Goal: Transaction & Acquisition: Purchase product/service

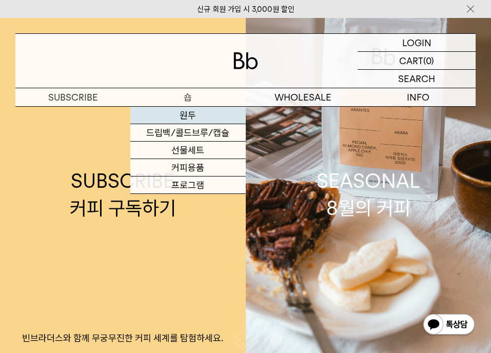
click at [191, 114] on link "원두" at bounding box center [187, 115] width 115 height 17
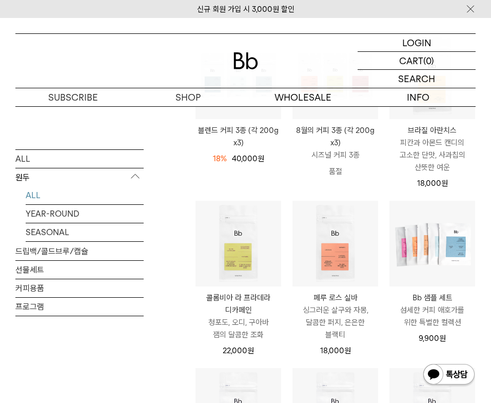
scroll to position [154, 0]
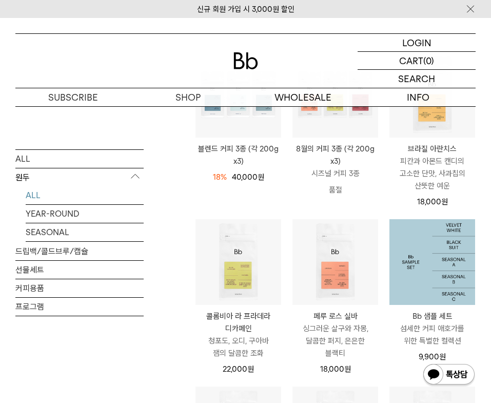
click at [437, 266] on img at bounding box center [432, 262] width 86 height 86
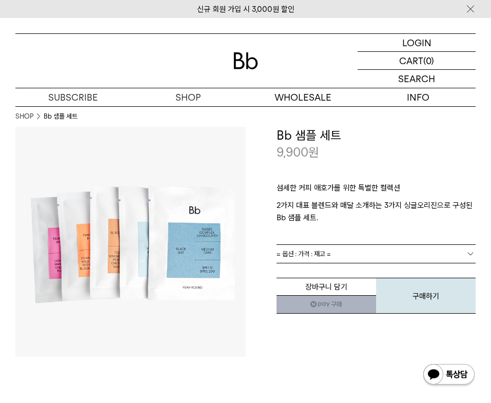
click at [316, 255] on span "= 옵션 : 가격 : 재고 =" at bounding box center [304, 254] width 54 height 18
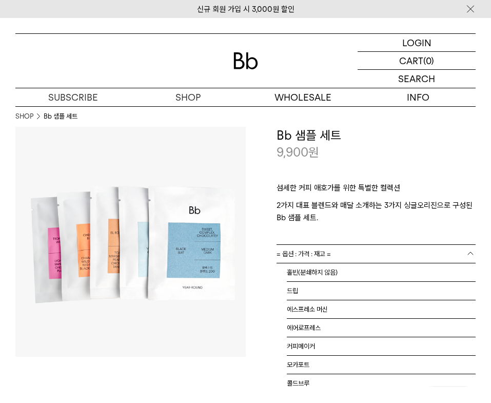
click at [351, 203] on p "2가지 대표 블렌드와 매달 소개하는 3가지 싱글오리진으로 구성된 Bb 샘플 세트." at bounding box center [377, 211] width 200 height 25
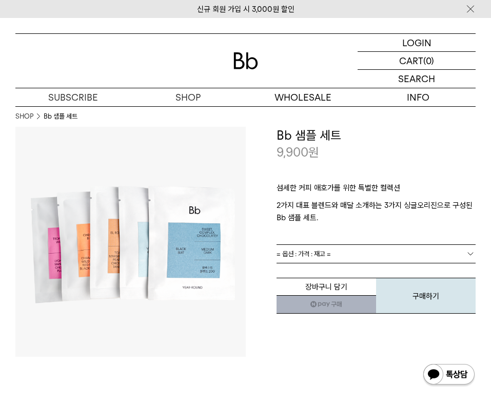
click at [389, 256] on link "= 옵션 : 가격 : 재고 =" at bounding box center [377, 254] width 200 height 18
click at [384, 252] on link "= 옵션 : 가격 : 재고 =" at bounding box center [377, 254] width 200 height 18
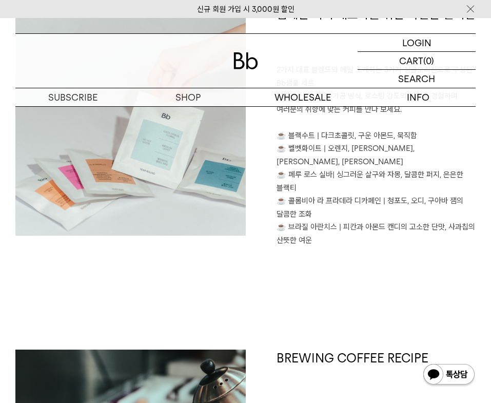
scroll to position [513, 0]
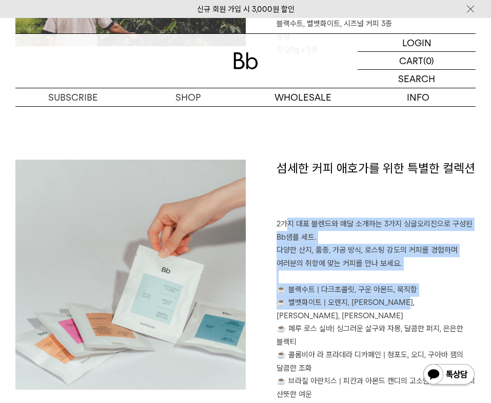
drag, startPoint x: 290, startPoint y: 225, endPoint x: 411, endPoint y: 299, distance: 141.9
click at [411, 299] on p "2가지 대표 블렌드와 매달 소개하는 3가지 싱글오리진으로 구성된 Bb샘플 세트. 다양한 산지, 품종, 가공 방식, 로스팅 강도의 커피를 경험하…" at bounding box center [377, 309] width 200 height 183
click at [439, 262] on p "2가지 대표 블렌드와 매달 소개하는 3가지 싱글오리진으로 구성된 Bb샘플 세트. 다양한 산지, 품종, 가공 방식, 로스팅 강도의 커피를 경험하…" at bounding box center [377, 309] width 200 height 183
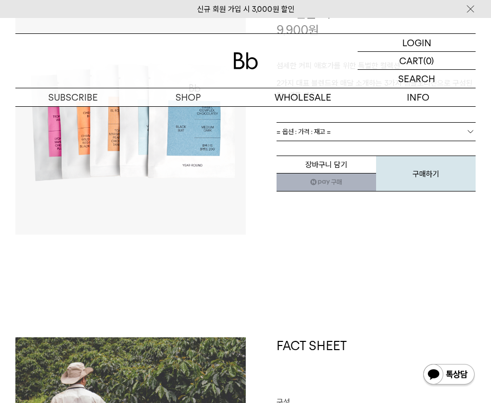
scroll to position [308, 0]
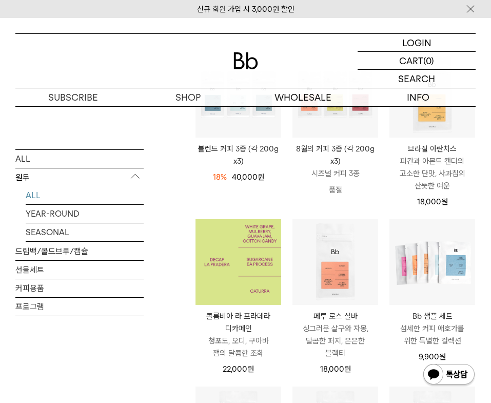
click at [230, 240] on img at bounding box center [238, 262] width 86 height 86
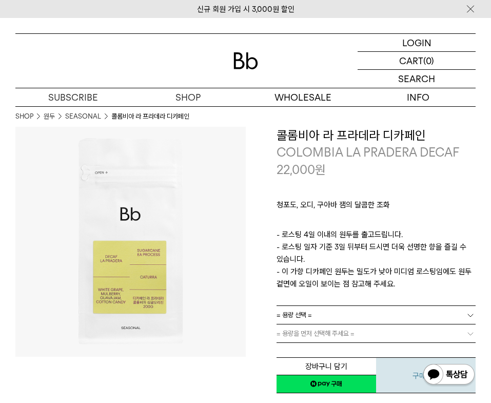
scroll to position [154, 0]
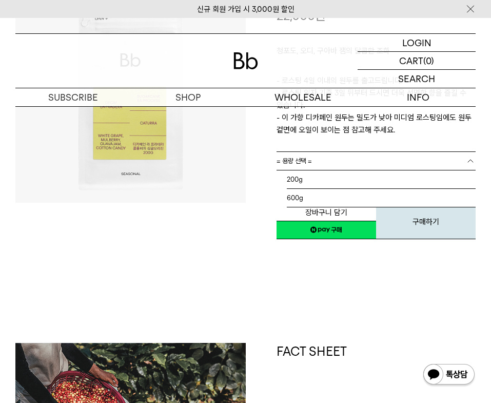
click at [372, 159] on link "= 용량 선택 =" at bounding box center [377, 161] width 200 height 18
click at [333, 184] on li "200g" at bounding box center [381, 179] width 189 height 18
click at [365, 179] on link "= 분쇄도 선택 =" at bounding box center [377, 179] width 200 height 18
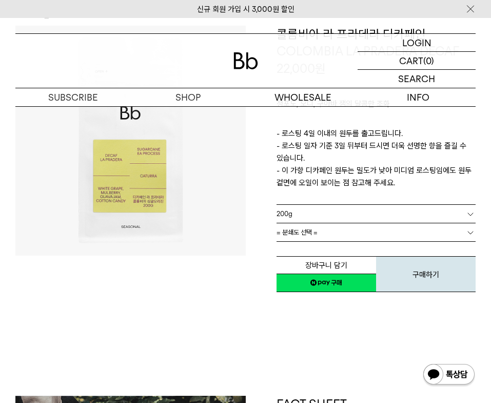
scroll to position [51, 0]
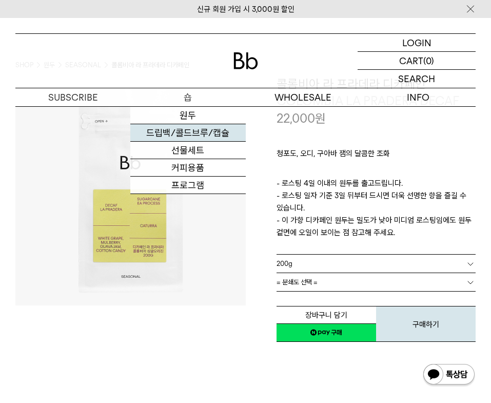
click at [194, 135] on link "드립백/콜드브루/캡슐" at bounding box center [187, 132] width 115 height 17
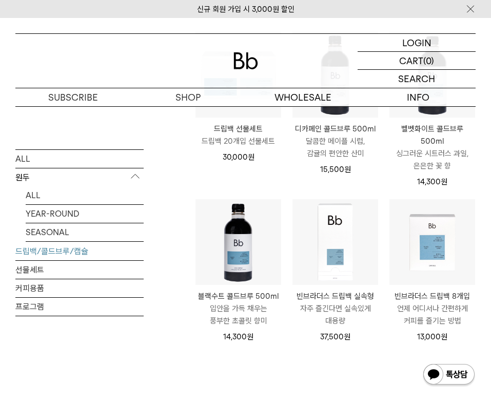
scroll to position [564, 0]
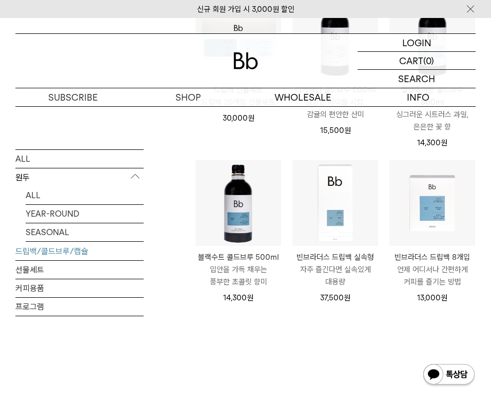
click at [271, 369] on div "드립백/콜드브루/캡슐 상품 12 개 [PERSON_NAME] [PERSON_NAME] 인기순 낮은가격순 높은가격순 상품평순 ******" at bounding box center [335, 5] width 281 height 826
click at [35, 289] on link "커피용품" at bounding box center [79, 288] width 128 height 18
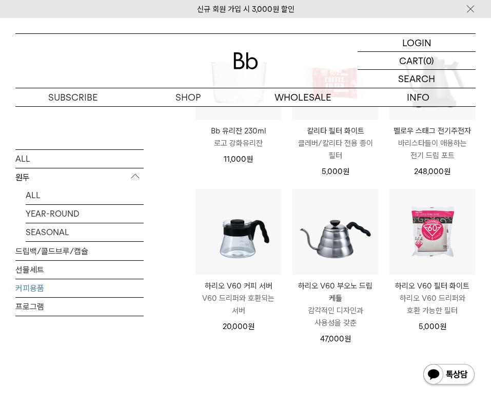
scroll to position [154, 0]
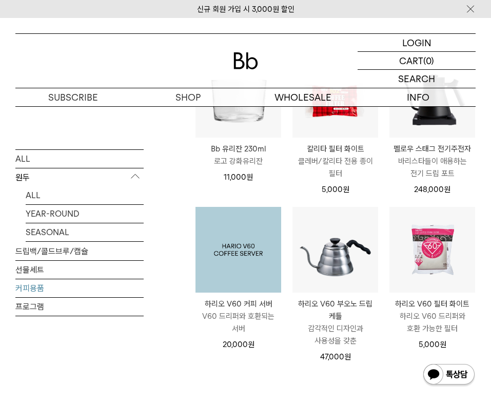
click at [251, 246] on img at bounding box center [238, 250] width 86 height 86
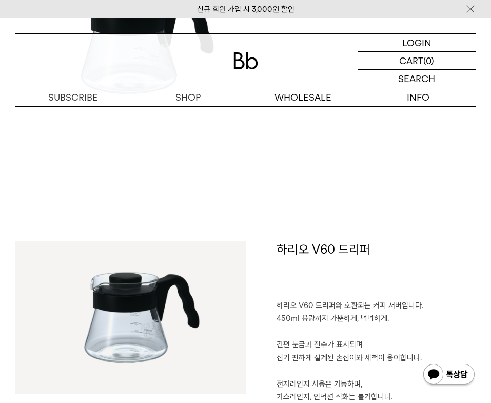
scroll to position [718, 0]
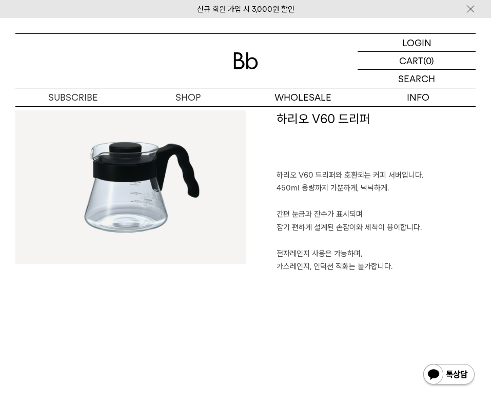
drag, startPoint x: 328, startPoint y: 173, endPoint x: 404, endPoint y: 266, distance: 120.0
click at [404, 266] on p "하리오 V60 드리퍼와 호환되는 커피 서버입니다. 450ml 용량까지 가뿐하게, 넉넉하게. 간편 눈금과 잔수가 표시되며 잡기 편하게 설계된 손…" at bounding box center [377, 221] width 200 height 105
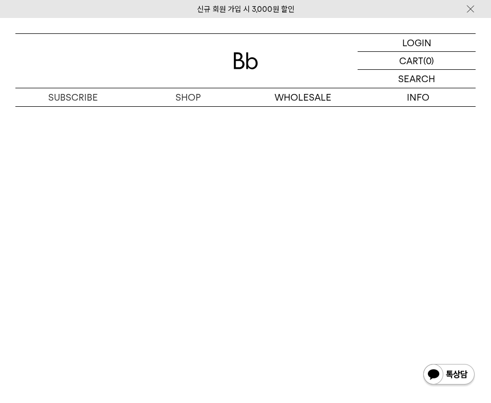
scroll to position [1283, 0]
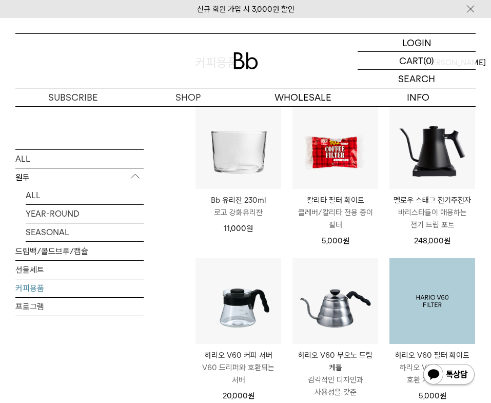
scroll to position [154, 0]
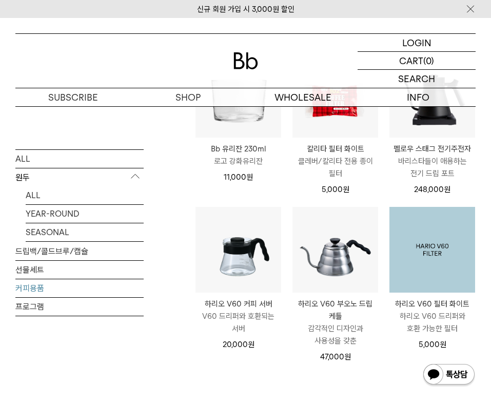
click at [414, 271] on img at bounding box center [432, 250] width 86 height 86
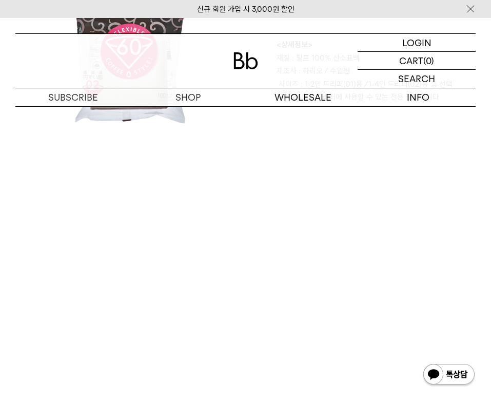
scroll to position [1026, 0]
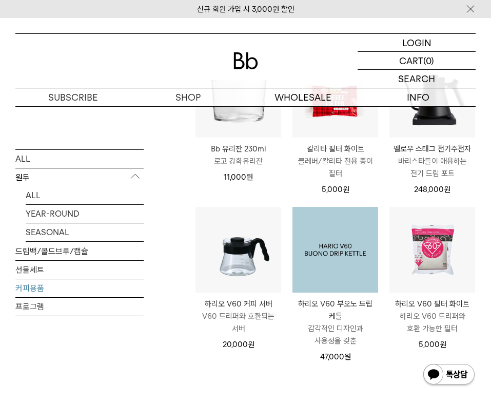
click at [338, 275] on img at bounding box center [335, 250] width 86 height 86
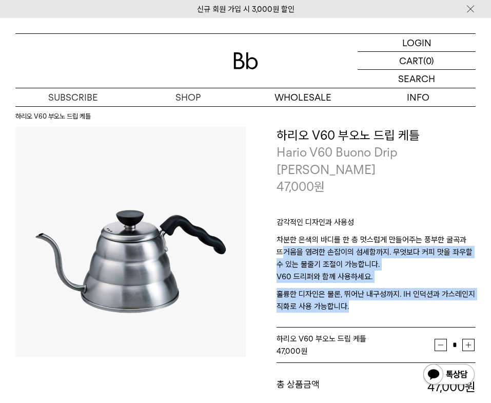
drag, startPoint x: 281, startPoint y: 229, endPoint x: 402, endPoint y: 300, distance: 140.5
click at [402, 300] on div "감각적인 디자인과 사용성 차분한 은색의 바디를 한 층 멋스럽게 만들어주는 풍부한 굴곡과 뜨거움을 염려한 손잡이의 섬세함까지. 무엇보다 커피 맛…" at bounding box center [377, 261] width 200 height 132
click at [402, 288] on p "훌륭한 디자인은 물론, 뛰어난 내구성까지. IH 인덕션과 가스레인지 직화로 사용 가능합니다." at bounding box center [377, 300] width 200 height 25
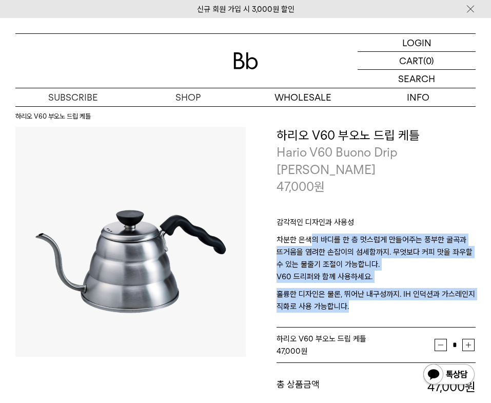
drag, startPoint x: 315, startPoint y: 228, endPoint x: 389, endPoint y: 292, distance: 99.0
click at [389, 292] on div "감각적인 디자인과 사용성 차분한 은색의 바디를 한 층 멋스럽게 만들어주는 풍부한 굴곡과 뜨거움을 염려한 손잡이의 섬세함까지. 무엇보다 커피 맛…" at bounding box center [377, 261] width 200 height 132
click at [404, 270] on p "V60 드리퍼와 함께 사용하세요." at bounding box center [377, 278] width 200 height 17
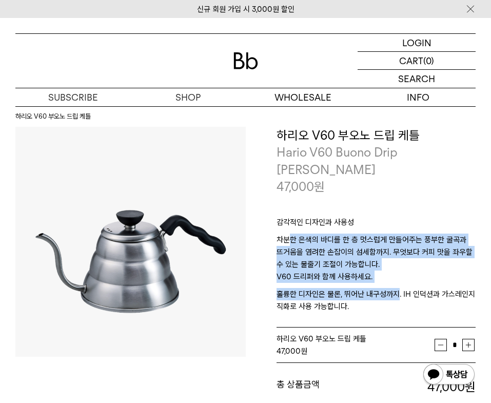
drag, startPoint x: 288, startPoint y: 224, endPoint x: 396, endPoint y: 280, distance: 121.6
click at [396, 280] on div "감각적인 디자인과 사용성 차분한 은색의 바디를 한 층 멋스럽게 만들어주는 풍부한 굴곡과 뜨거움을 염려한 손잡이의 섬세함까지. 무엇보다 커피 맛…" at bounding box center [377, 261] width 200 height 132
click at [447, 242] on p "차분한 은색의 바디를 한 층 멋스럽게 만들어주는 풍부한 굴곡과 뜨거움을 염려한 손잡이의 섬세함까지. 무엇보다 커피 맛을 좌우할 수 있는 물줄기…" at bounding box center [377, 251] width 200 height 37
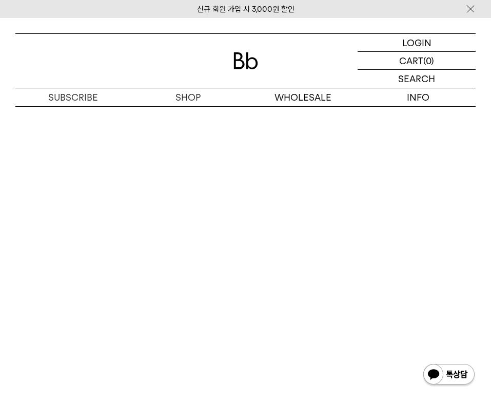
scroll to position [1180, 0]
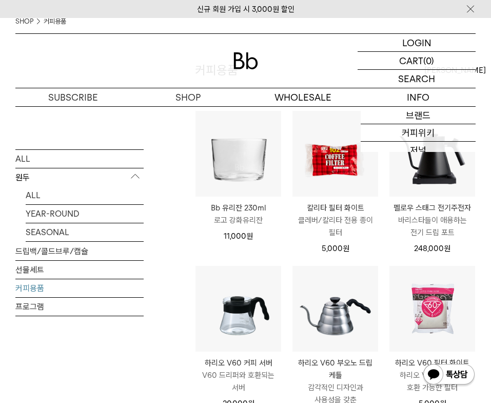
scroll to position [51, 0]
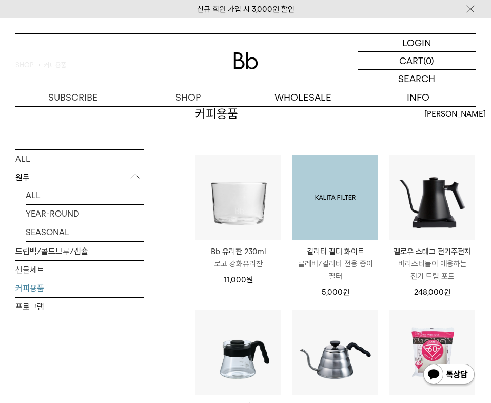
click at [339, 197] on img at bounding box center [335, 197] width 86 height 86
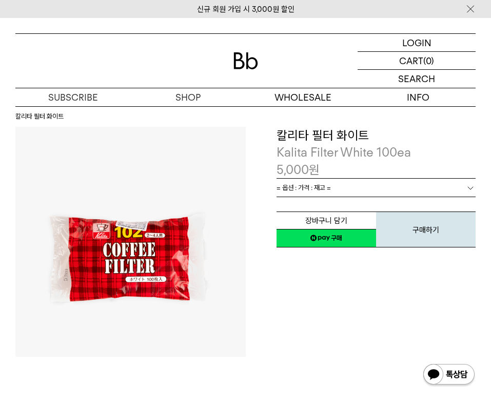
click at [372, 186] on link "= 옵션 : 가격 : 재고 =" at bounding box center [377, 188] width 200 height 18
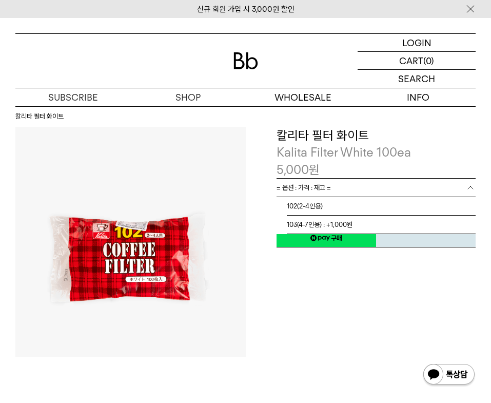
click at [372, 186] on link "= 옵션 : 가격 : 재고 =" at bounding box center [377, 188] width 200 height 18
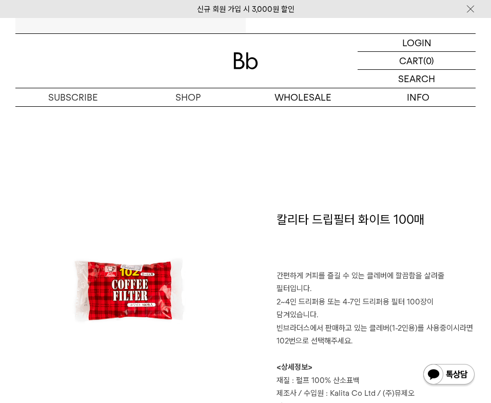
scroll to position [359, 0]
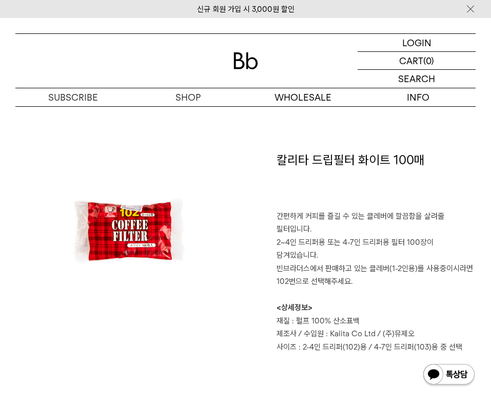
drag, startPoint x: 307, startPoint y: 216, endPoint x: 416, endPoint y: 271, distance: 121.9
click at [416, 271] on p "간편하게 커피를 즐길 수 있는 클레버에 깔끔함을 살려줄 필터입니다. 2~4인 드리퍼용 또는 4-7인 드리퍼용 필터 100장이 담겨있습니다. 빈…" at bounding box center [377, 282] width 200 height 144
click at [422, 259] on p "간편하게 커피를 즐길 수 있는 클레버에 깔끔함을 살려줄 필터입니다. 2~4인 드리퍼용 또는 4-7인 드리퍼용 필터 100장이 담겨있습니다. 빈…" at bounding box center [377, 282] width 200 height 144
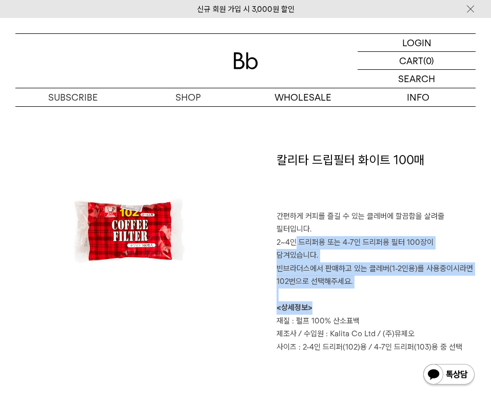
drag, startPoint x: 292, startPoint y: 241, endPoint x: 402, endPoint y: 288, distance: 120.2
click at [402, 288] on p "간편하게 커피를 즐길 수 있는 클레버에 깔끔함을 살려줄 필터입니다. 2~4인 드리퍼용 또는 4-7인 드리퍼용 필터 100장이 담겨있습니다. 빈…" at bounding box center [377, 282] width 200 height 144
click at [401, 239] on p "간편하게 커피를 즐길 수 있는 클레버에 깔끔함을 살려줄 필터입니다. 2~4인 드리퍼용 또는 4-7인 드리퍼용 필터 100장이 담겨있습니다. 빈…" at bounding box center [377, 282] width 200 height 144
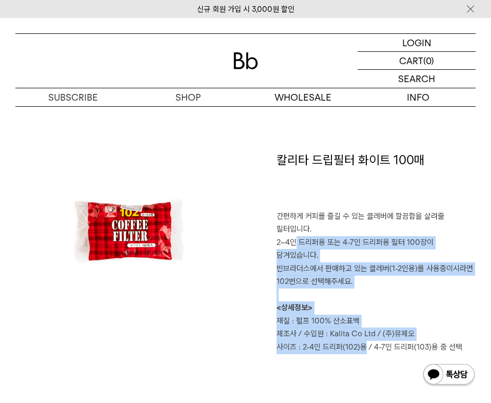
drag, startPoint x: 293, startPoint y: 250, endPoint x: 366, endPoint y: 346, distance: 120.9
click at [366, 346] on div "칼리타 드립필터 화이트 100매 ﻿ 간편하게 커피를 즐길 수 있는 클레버에 깔끔함을 살려줄 필터입니다. 2~4인 드리퍼용 또는 4-7인 드리퍼…" at bounding box center [245, 303] width 460 height 305
click at [392, 248] on p "간편하게 커피를 즐길 수 있는 클레버에 깔끔함을 살려줄 필터입니다. 2~4인 드리퍼용 또는 4-7인 드리퍼용 필터 100장이 담겨있습니다. 빈…" at bounding box center [377, 282] width 200 height 144
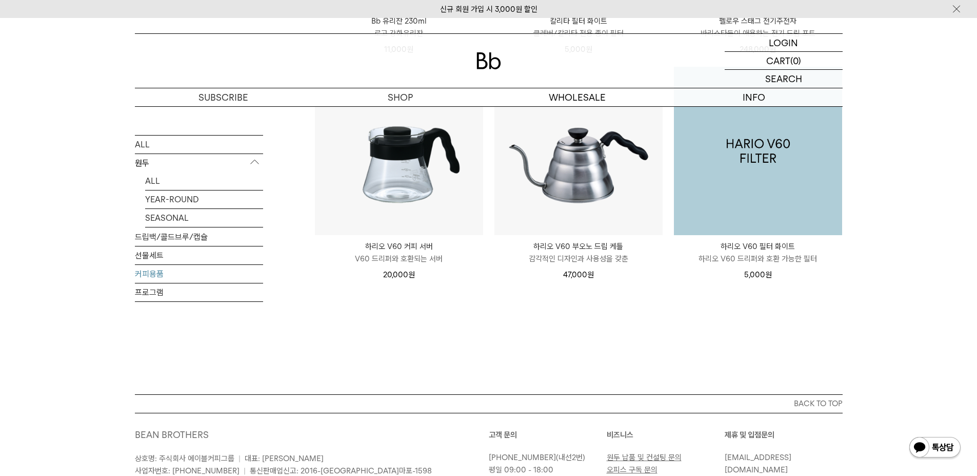
scroll to position [478, 0]
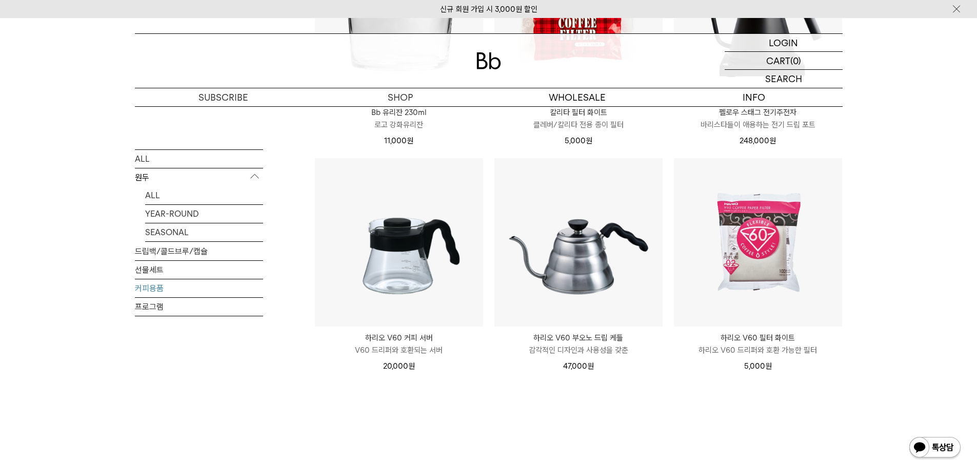
scroll to position [119, 0]
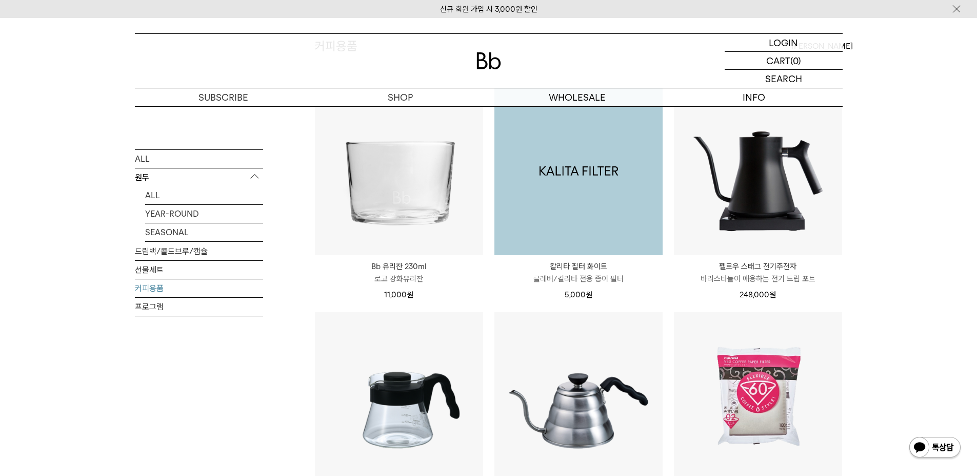
click at [491, 199] on img at bounding box center [579, 171] width 168 height 168
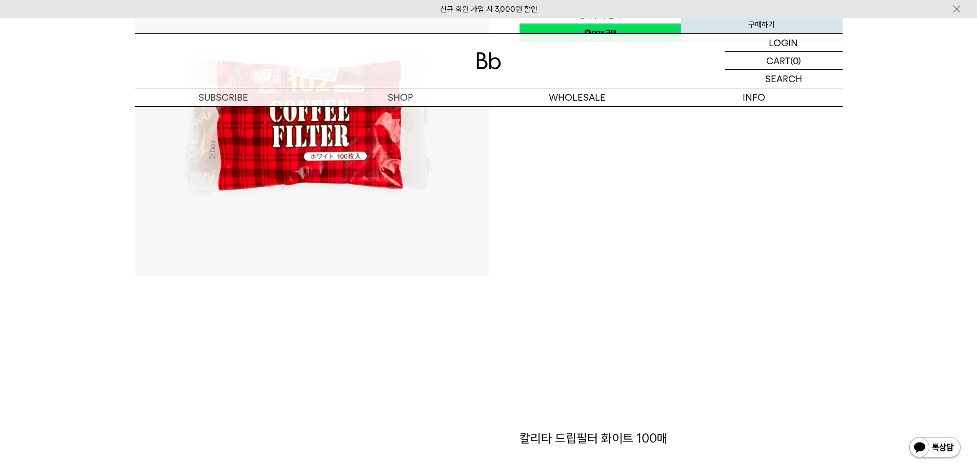
scroll to position [410, 0]
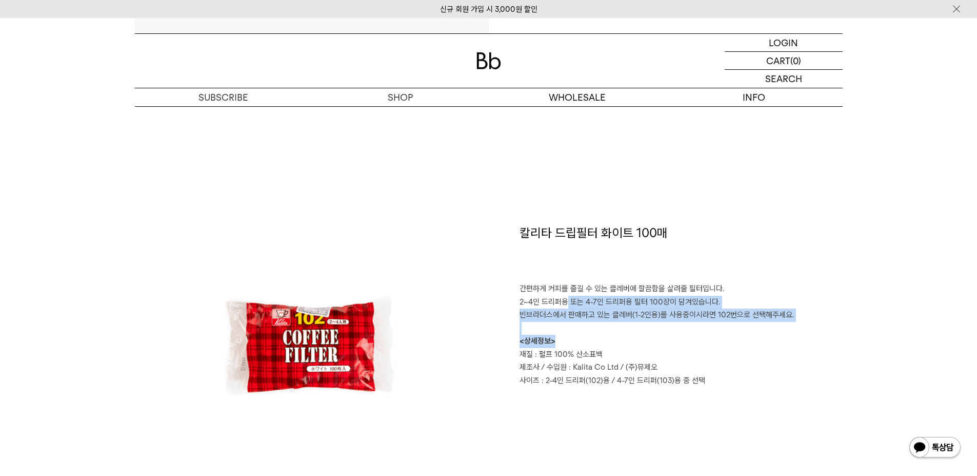
drag, startPoint x: 563, startPoint y: 306, endPoint x: 709, endPoint y: 344, distance: 150.7
click at [709, 344] on p "간편하게 커피를 즐길 수 있는 클레버에 깔끔함을 살려줄 필터입니다. 2~4인 드리퍼용 또는 4-7인 드리퍼용 필터 100장이 담겨있습니다. 빈…" at bounding box center [681, 334] width 323 height 105
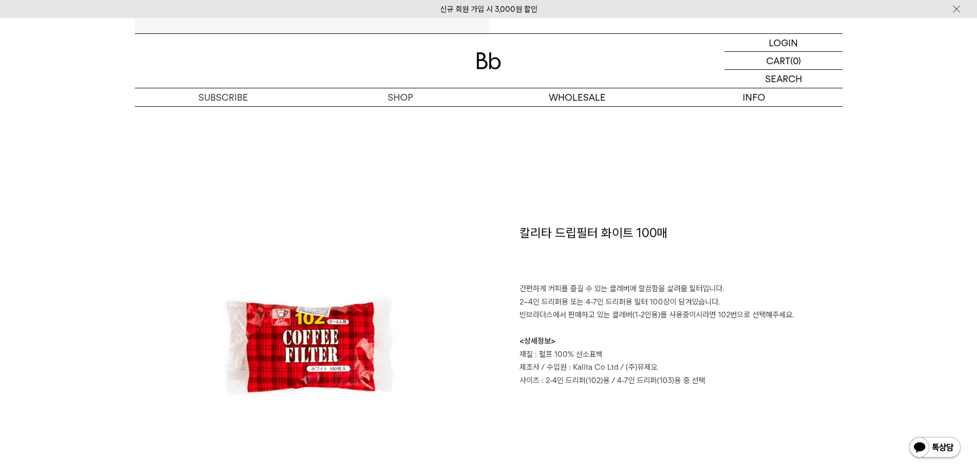
click at [681, 357] on p "간편하게 커피를 즐길 수 있는 클레버에 깔끔함을 살려줄 필터입니다. 2~4인 드리퍼용 또는 4-7인 드리퍼용 필터 100장이 담겨있습니다. 빈…" at bounding box center [681, 334] width 323 height 105
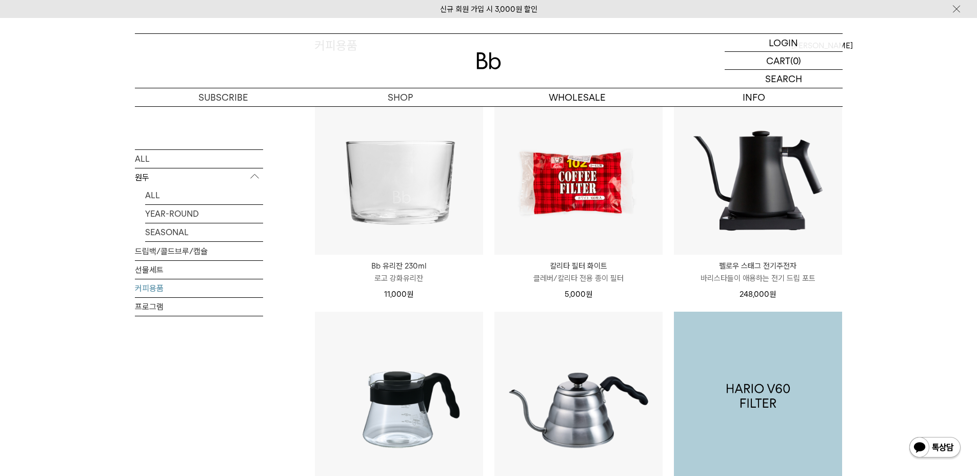
scroll to position [119, 0]
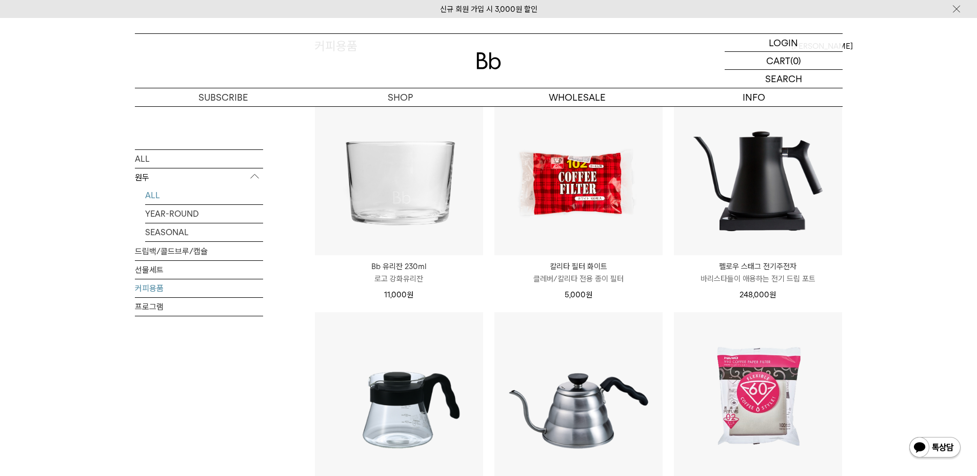
click at [154, 192] on link "ALL" at bounding box center [204, 195] width 118 height 18
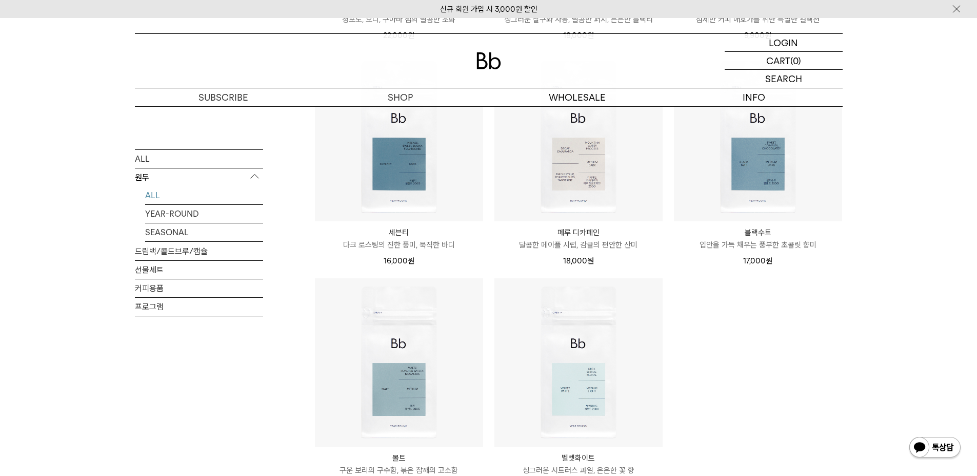
scroll to position [872, 0]
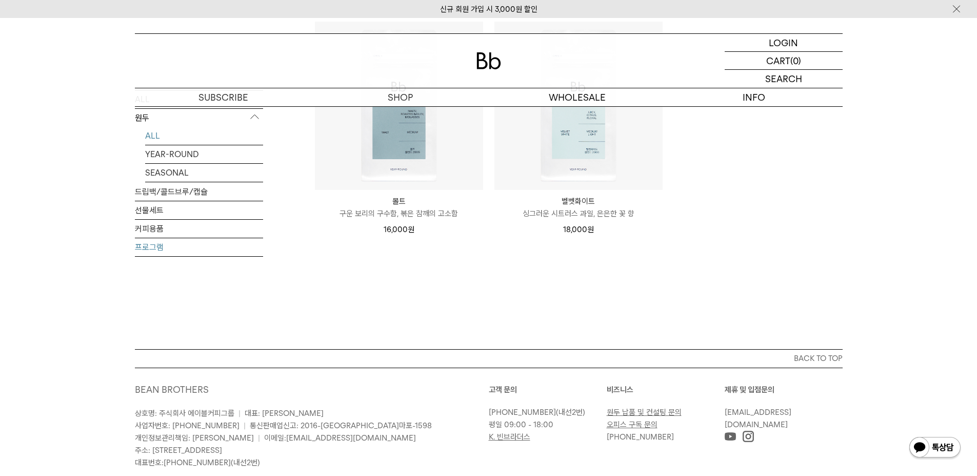
click at [182, 246] on link "프로그램" at bounding box center [199, 247] width 128 height 18
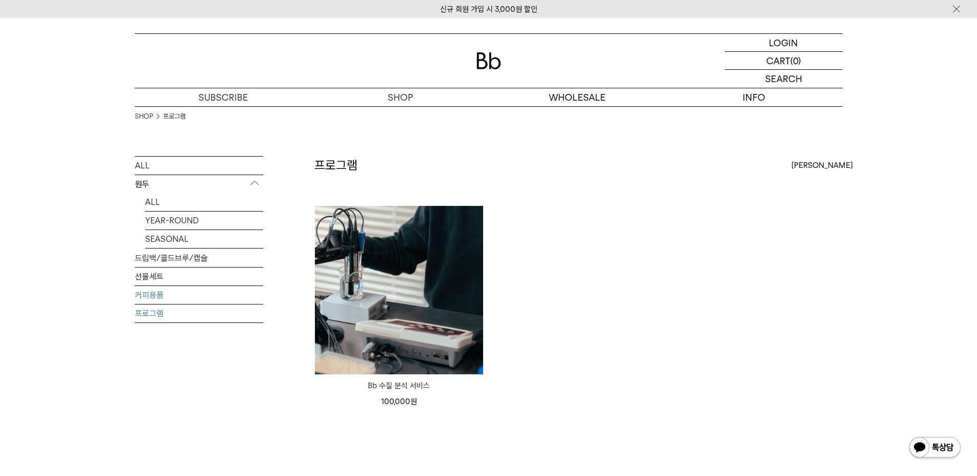
click at [168, 292] on link "커피용품" at bounding box center [199, 295] width 128 height 18
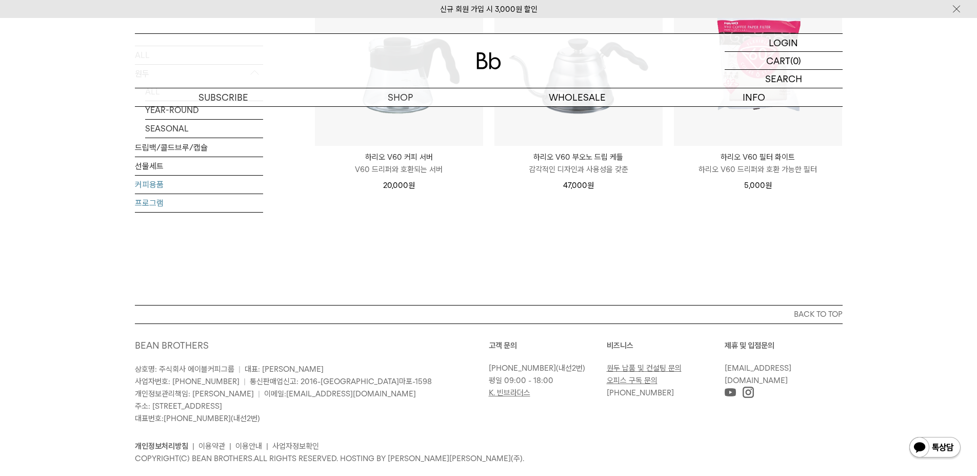
scroll to position [462, 0]
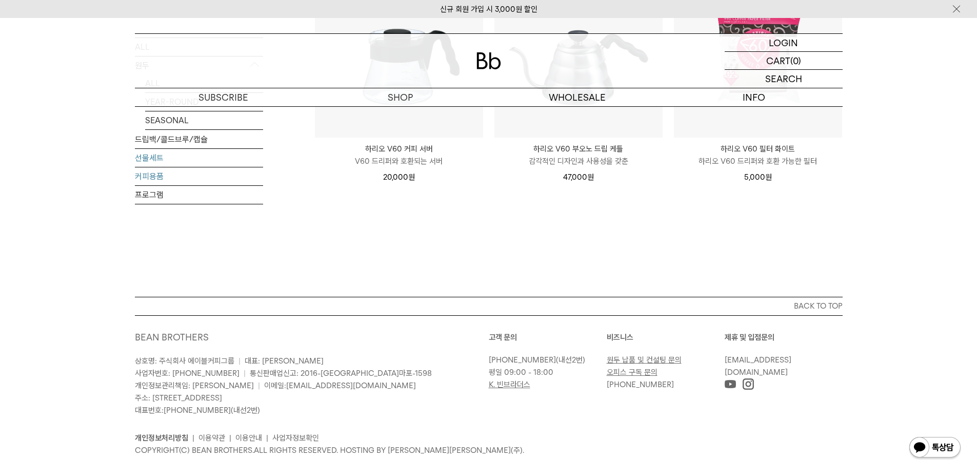
click at [160, 158] on link "선물세트" at bounding box center [199, 158] width 128 height 18
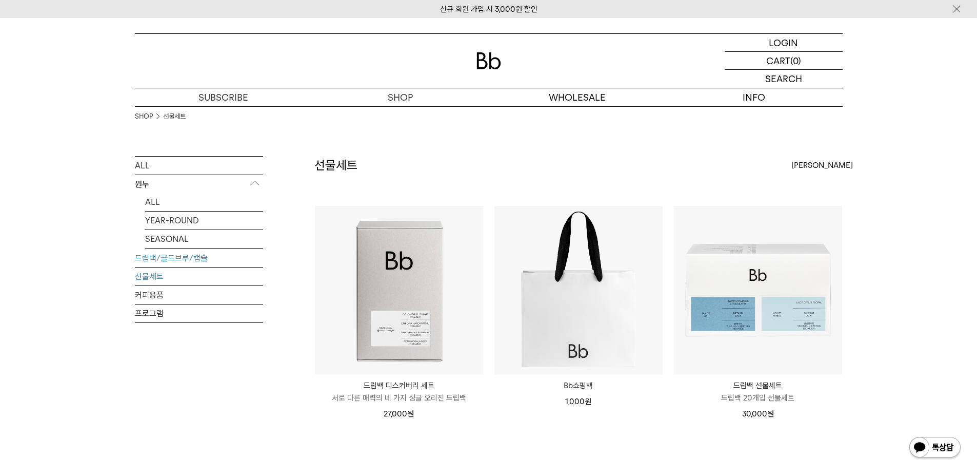
click at [153, 259] on link "드립백/콜드브루/캡슐" at bounding box center [199, 258] width 128 height 18
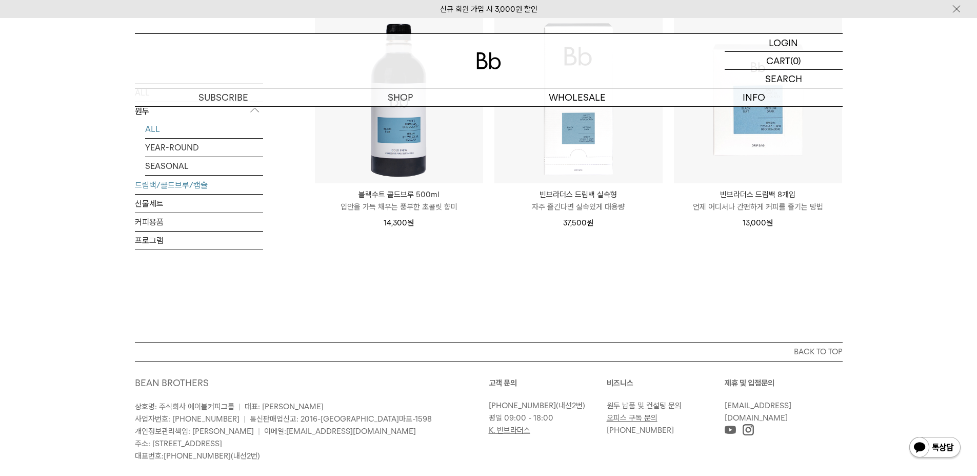
scroll to position [779, 0]
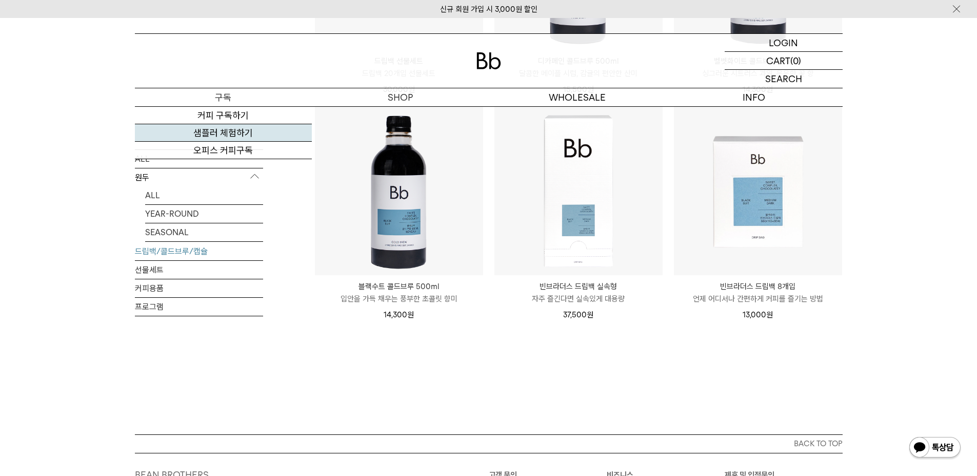
click at [243, 136] on link "샘플러 체험하기" at bounding box center [223, 132] width 177 height 17
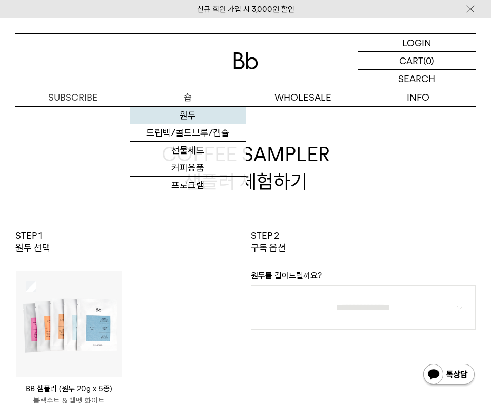
click at [187, 112] on link "원두" at bounding box center [187, 115] width 115 height 17
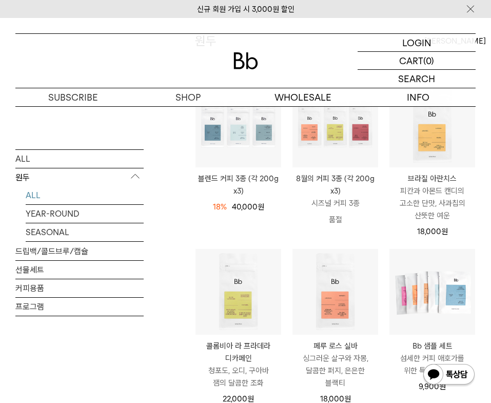
scroll to position [103, 0]
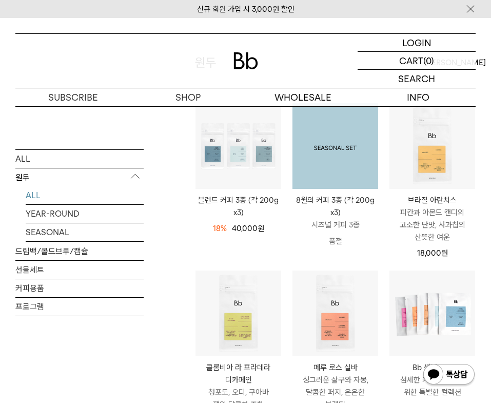
click at [359, 181] on img at bounding box center [335, 146] width 86 height 86
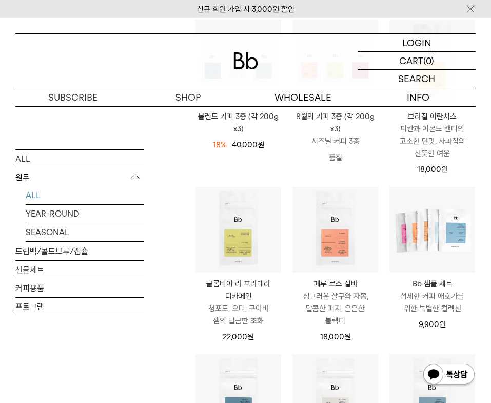
scroll to position [187, 0]
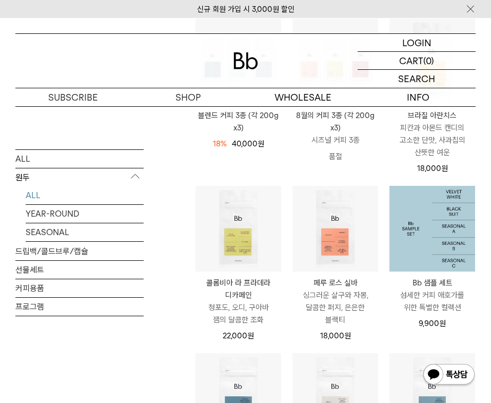
click at [462, 243] on img at bounding box center [432, 229] width 86 height 86
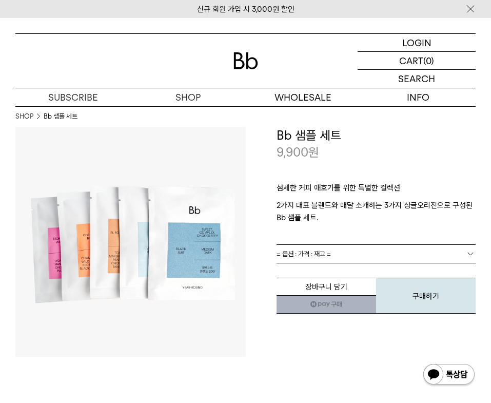
click at [327, 251] on span "= 옵션 : 가격 : 재고 =" at bounding box center [304, 254] width 54 height 18
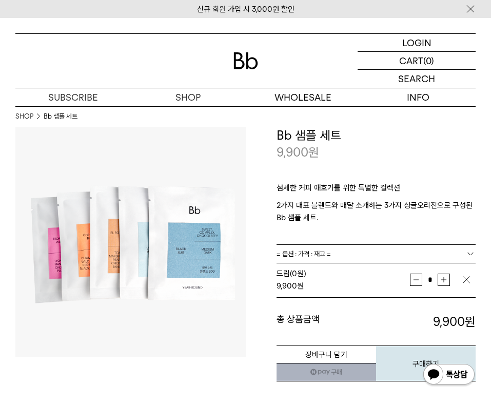
scroll to position [51, 0]
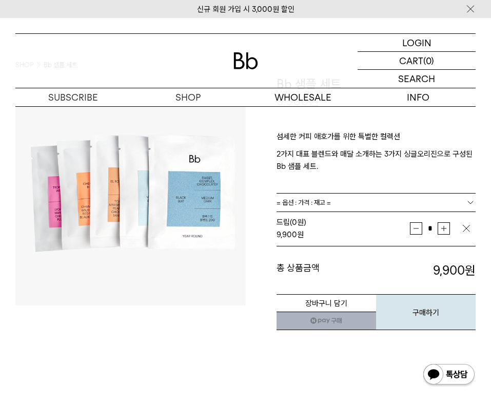
drag, startPoint x: 347, startPoint y: 321, endPoint x: 326, endPoint y: 45, distance: 276.9
click at [347, 321] on link "네이버페이 구매하기" at bounding box center [327, 320] width 100 height 18
click at [390, 305] on button "구매하기" at bounding box center [426, 312] width 100 height 36
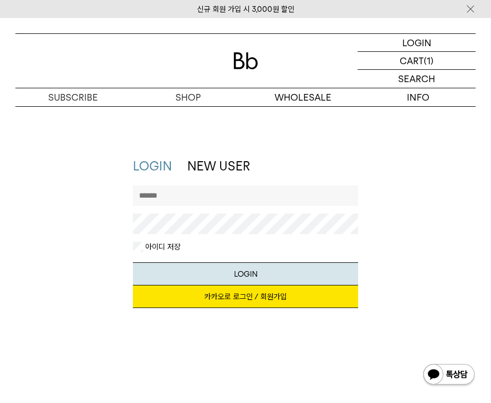
click at [278, 297] on link "카카오로 로그인 / 회원가입" at bounding box center [245, 296] width 225 height 23
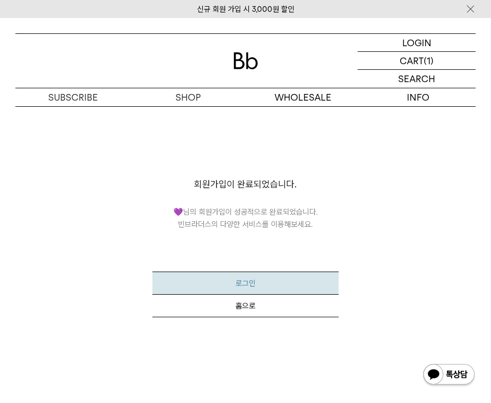
click at [295, 285] on button "로그인" at bounding box center [245, 282] width 186 height 23
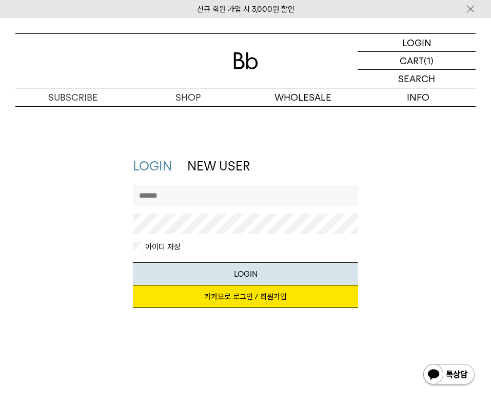
click at [229, 294] on link "카카오로 로그인 / 회원가입" at bounding box center [245, 296] width 225 height 23
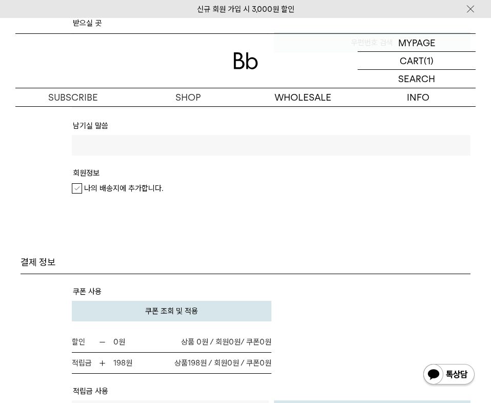
scroll to position [821, 0]
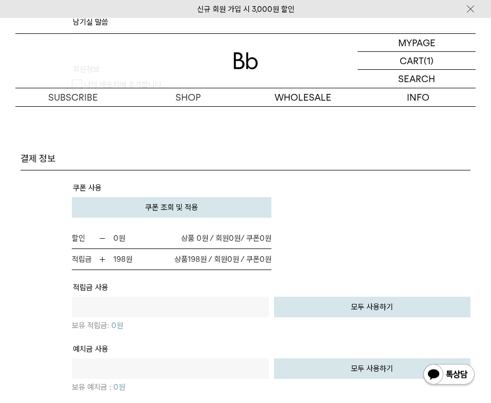
click at [155, 214] on button "쿠폰 조회 및 적용" at bounding box center [172, 207] width 200 height 21
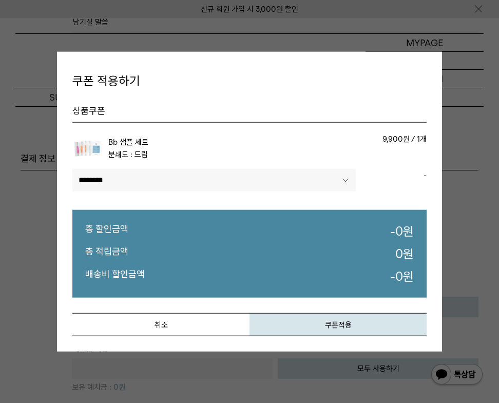
click at [173, 181] on select"] "**********" at bounding box center [213, 180] width 283 height 23
select select"] "******"
click at [72, 169] on select"] "**********" at bounding box center [213, 180] width 283 height 23
click at [328, 332] on button "쿠폰적용" at bounding box center [337, 324] width 177 height 23
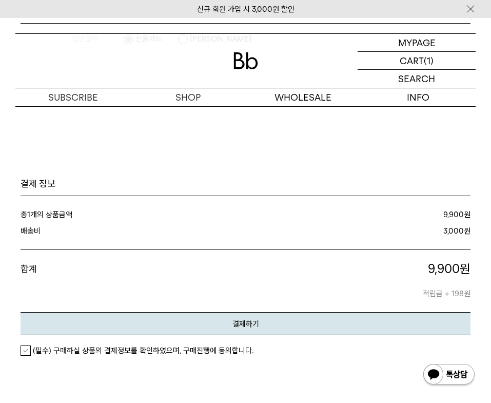
scroll to position [1078, 0]
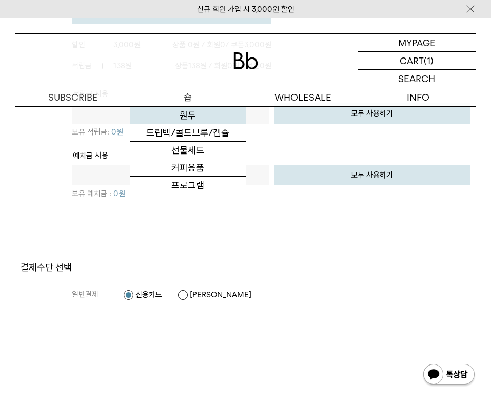
click at [208, 111] on link "원두" at bounding box center [187, 115] width 115 height 17
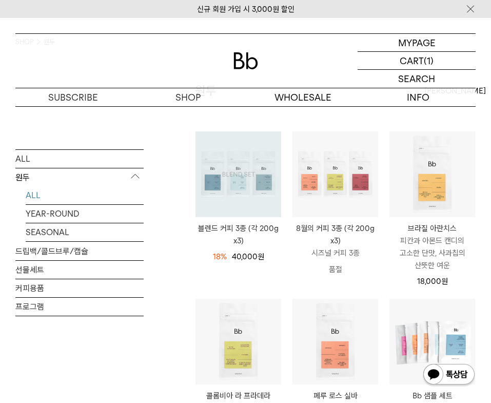
scroll to position [154, 0]
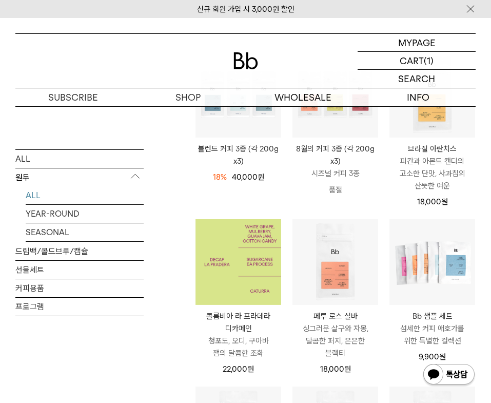
click at [242, 261] on img at bounding box center [238, 262] width 86 height 86
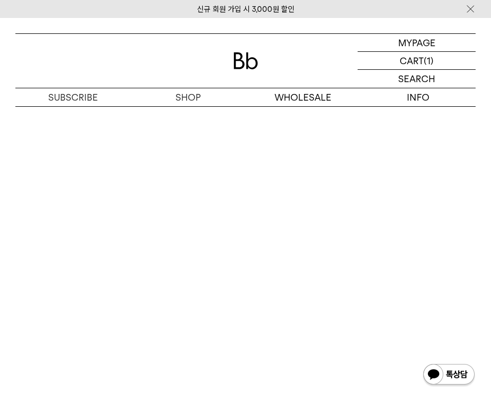
scroll to position [2514, 0]
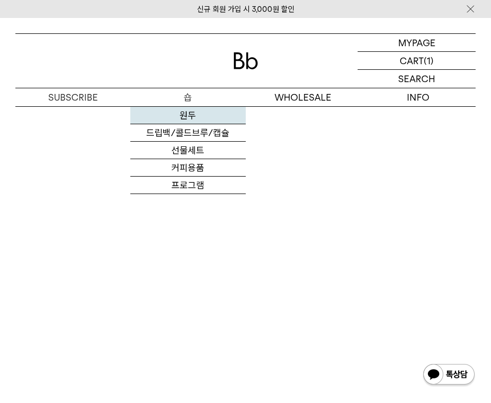
click at [194, 113] on link "원두" at bounding box center [187, 115] width 115 height 17
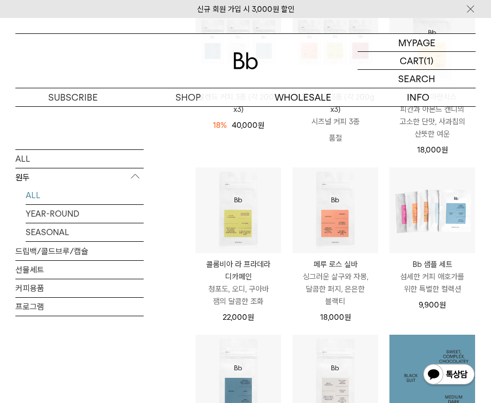
scroll to position [205, 0]
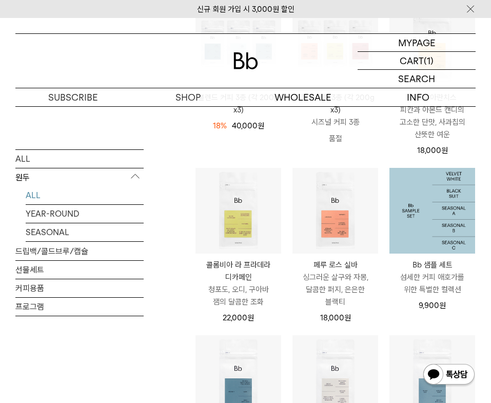
click at [417, 215] on img at bounding box center [432, 211] width 86 height 86
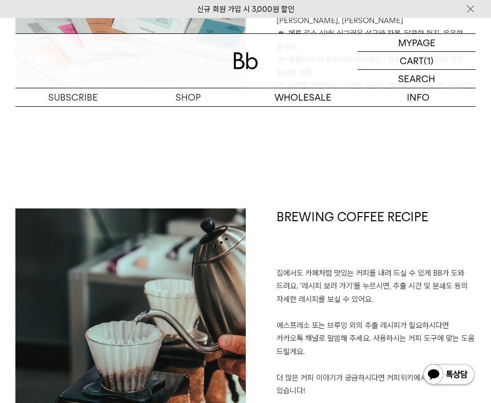
scroll to position [872, 0]
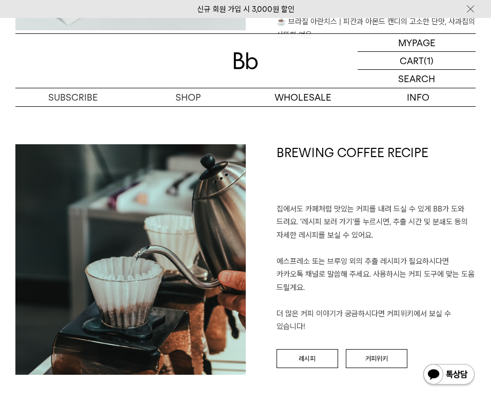
drag, startPoint x: 290, startPoint y: 200, endPoint x: 453, endPoint y: 298, distance: 189.5
click at [453, 298] on p "집에서도 카페처럼 맛있는 커피를 내려 드실 ﻿수 있게 BB가 도와 드려요. '레시피 보러 가기'를 누르시면, 추출 시간 및 분쇄도 등의 자세한…" at bounding box center [377, 268] width 200 height 131
click at [425, 262] on p "집에서도 카페처럼 맛있는 커피를 내려 드실 ﻿수 있게 BB가 도와 드려요. '레시피 보러 가기'를 누르시면, 추출 시간 및 분쇄도 등의 자세한…" at bounding box center [377, 268] width 200 height 131
click at [321, 349] on link "레시피" at bounding box center [308, 358] width 62 height 19
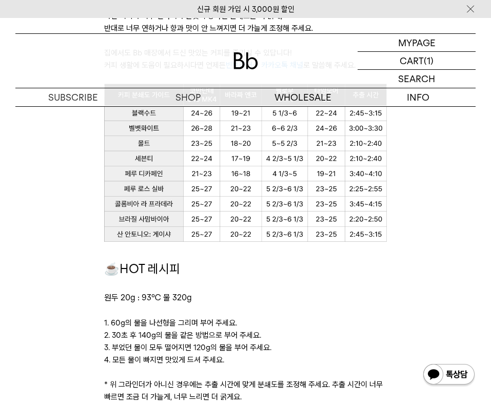
scroll to position [462, 0]
